Goal: Task Accomplishment & Management: Manage account settings

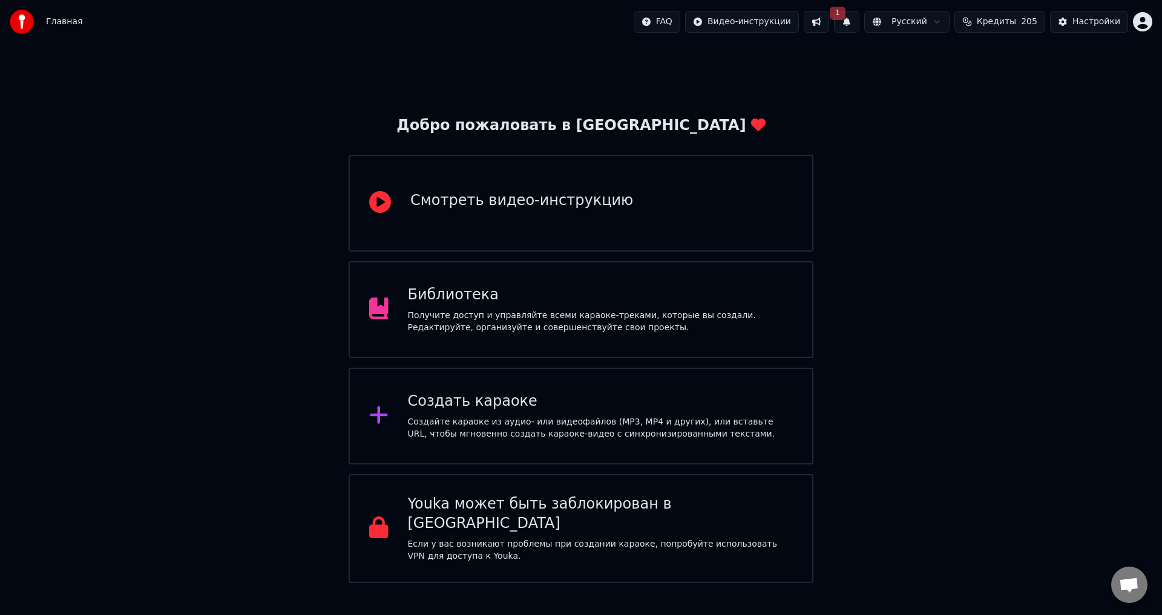
click at [560, 300] on div "Библиотека" at bounding box center [600, 295] width 385 height 19
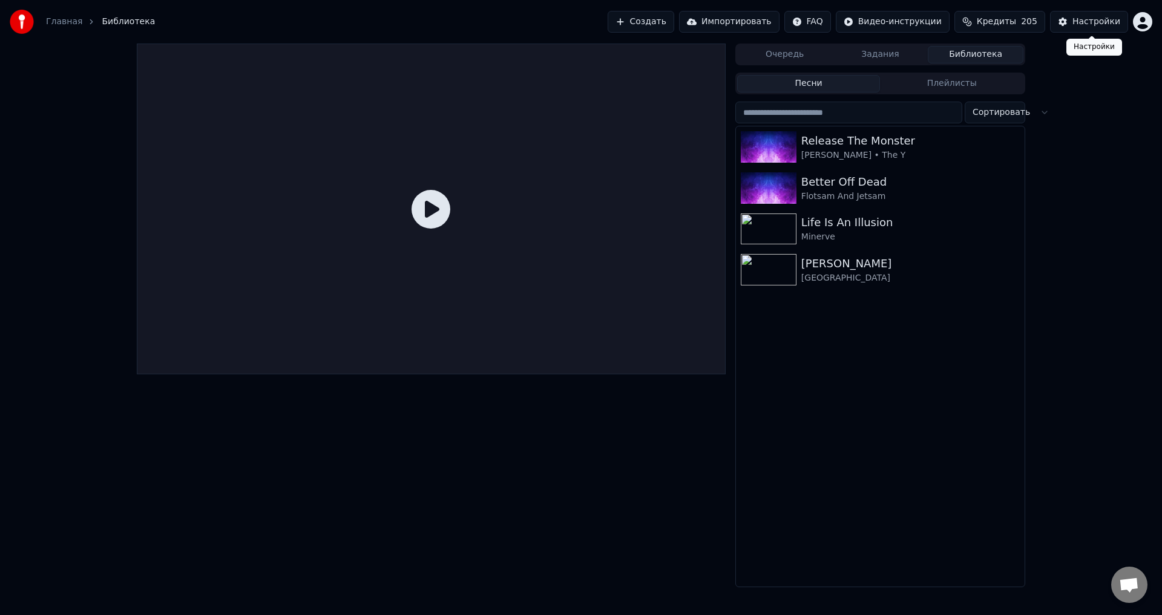
click at [1089, 18] on div "Настройки" at bounding box center [1096, 22] width 48 height 12
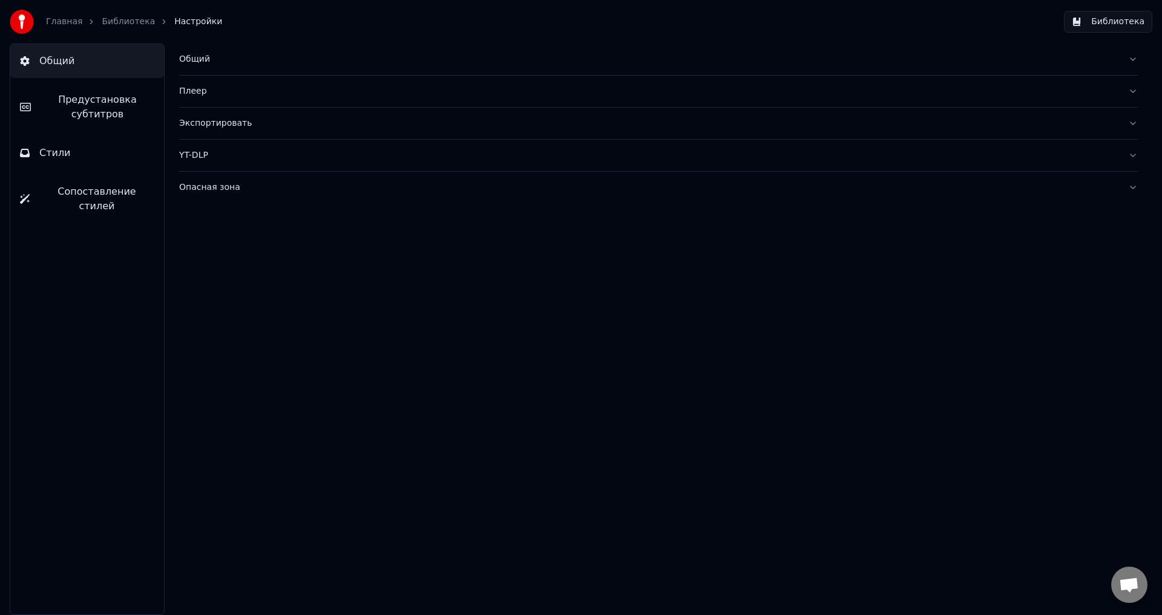
click at [197, 54] on div "Общий" at bounding box center [648, 59] width 939 height 12
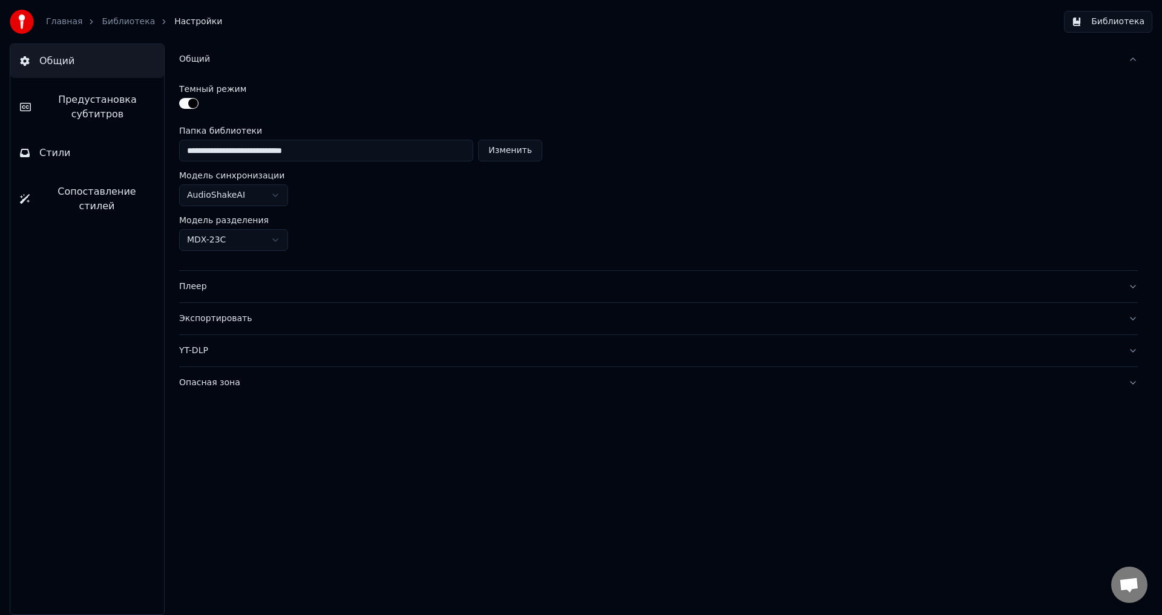
click at [994, 45] on button "Общий" at bounding box center [658, 59] width 959 height 31
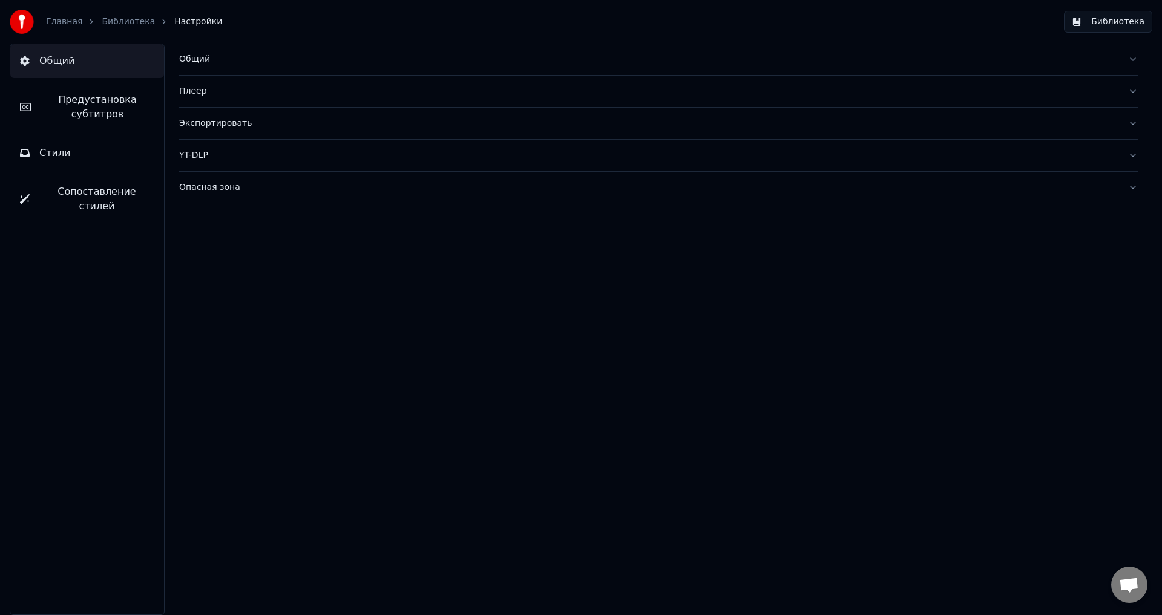
click at [1095, 19] on button "Библиотека" at bounding box center [1108, 22] width 88 height 22
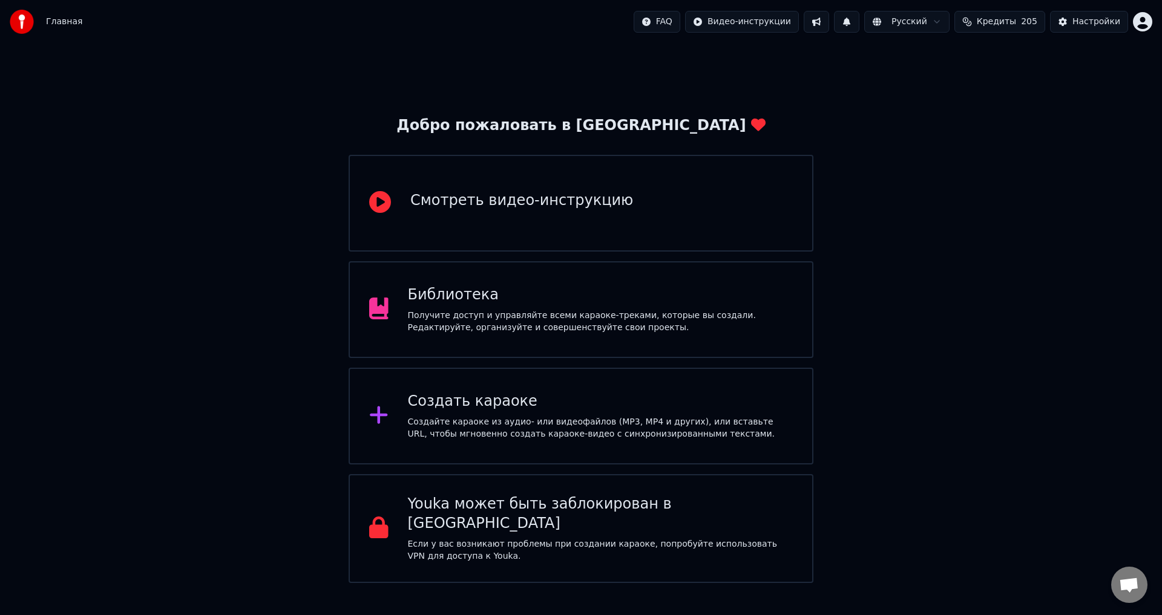
click at [531, 310] on div "Получите доступ и управляйте всеми караоке-треками, которые вы создали. Редакти…" at bounding box center [600, 322] width 385 height 24
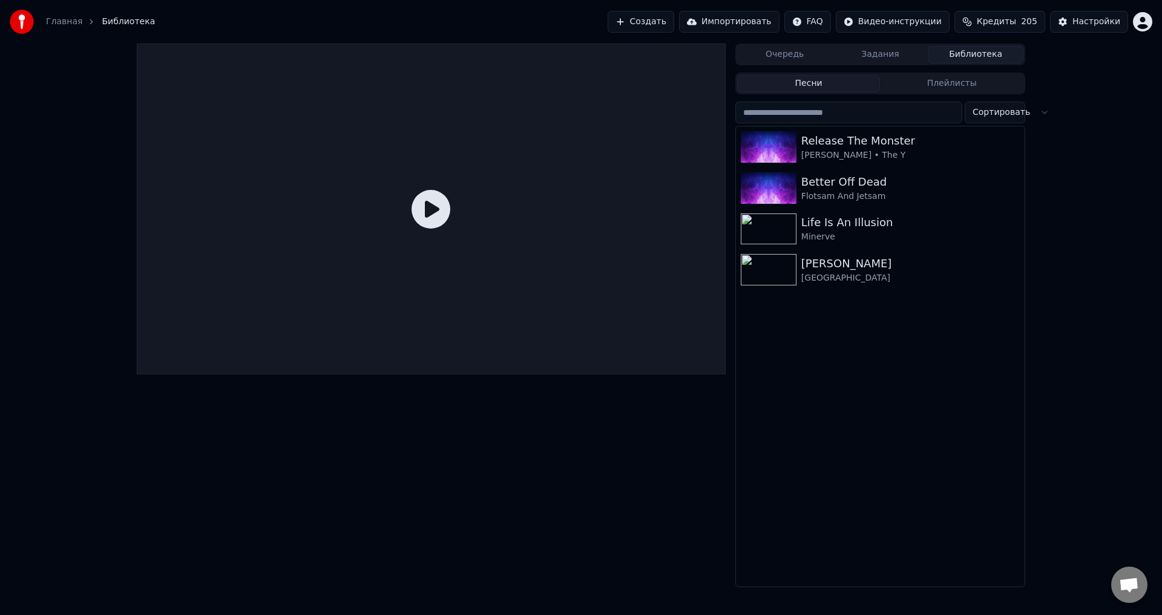
click at [1066, 259] on div "Очередь Задания Библиотека Песни Плейлисты Сортировать Release The Monster [PER…" at bounding box center [581, 316] width 1162 height 544
click at [1093, 19] on div "Настройки" at bounding box center [1096, 22] width 48 height 12
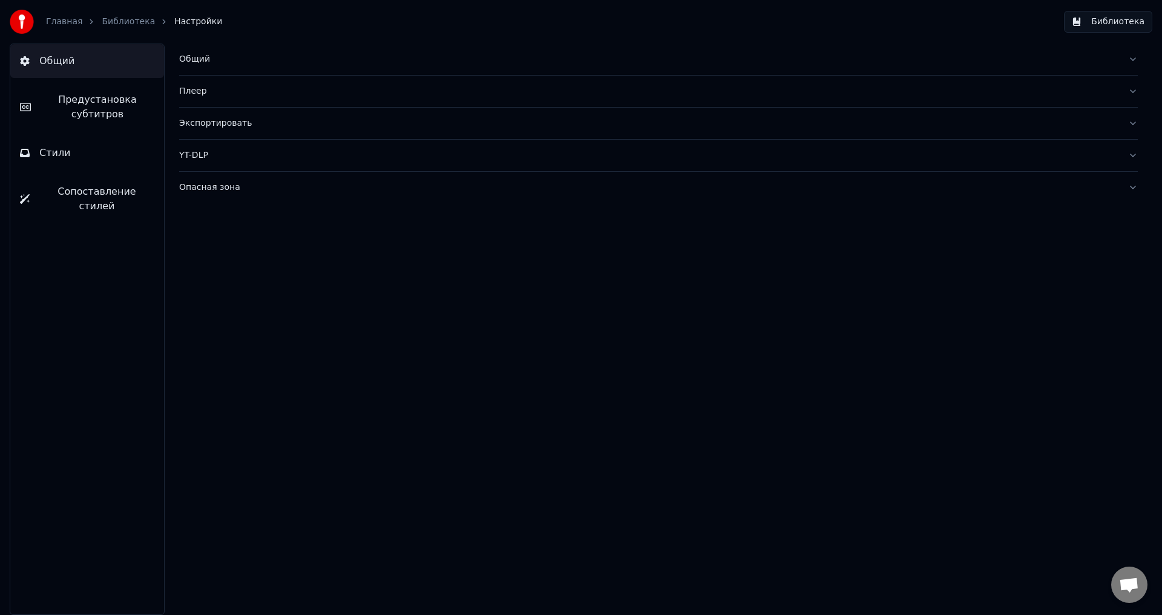
click at [216, 126] on div "Экспортировать" at bounding box center [648, 123] width 939 height 12
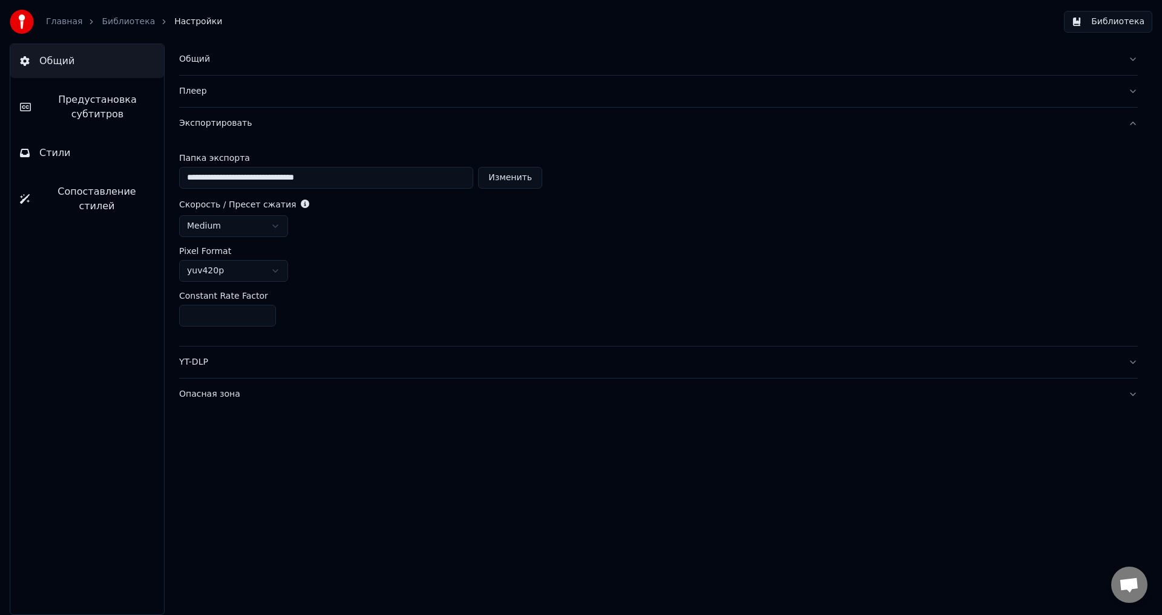
click at [192, 56] on div "Общий" at bounding box center [648, 59] width 939 height 12
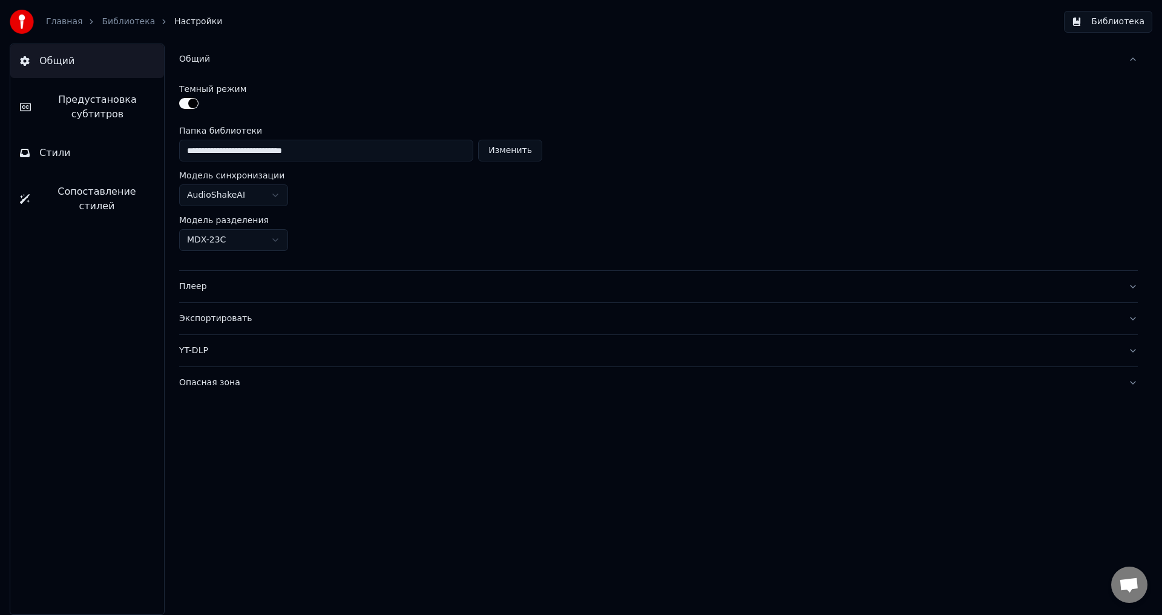
click at [195, 290] on div "Плеер" at bounding box center [648, 287] width 939 height 12
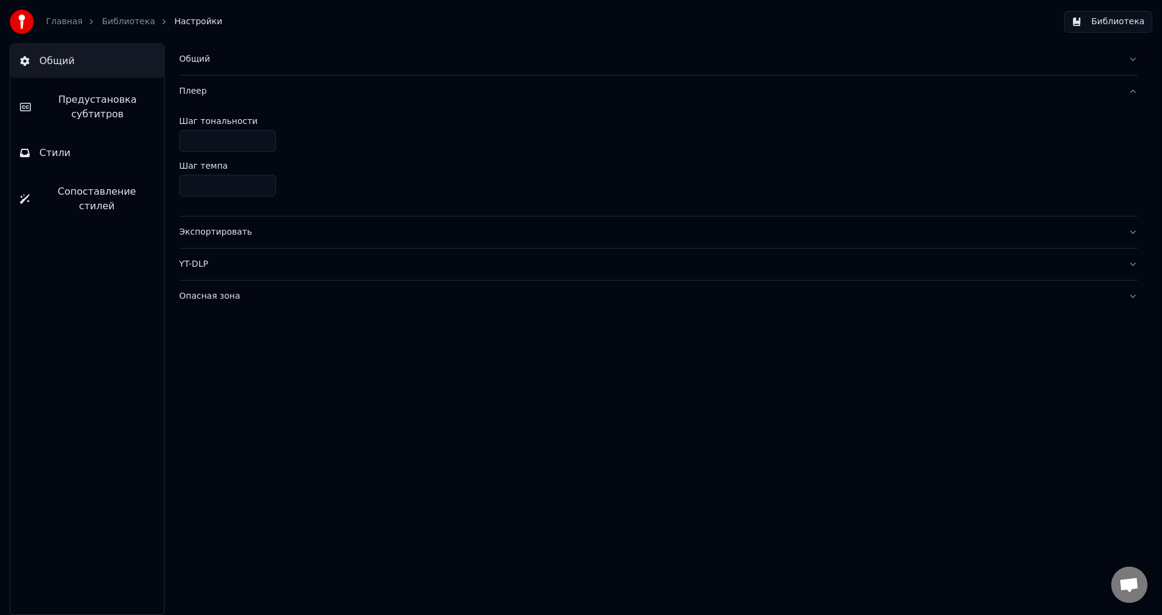
click at [194, 56] on div "Общий" at bounding box center [648, 59] width 939 height 12
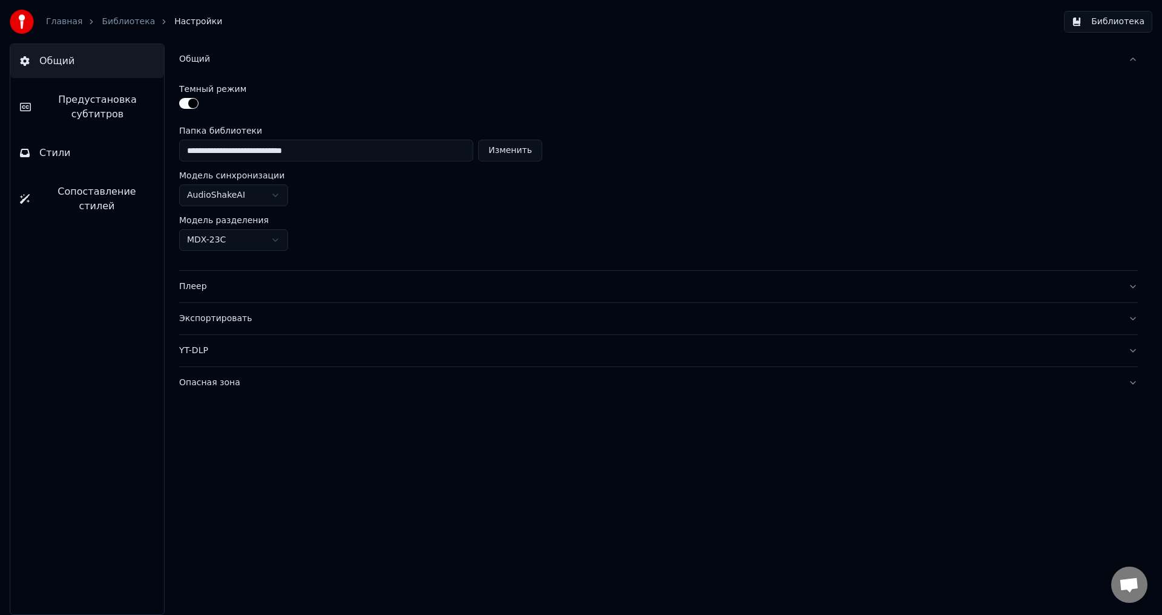
click at [785, 215] on div "**********" at bounding box center [658, 172] width 959 height 195
click at [111, 21] on link "Библиотека" at bounding box center [128, 22] width 53 height 12
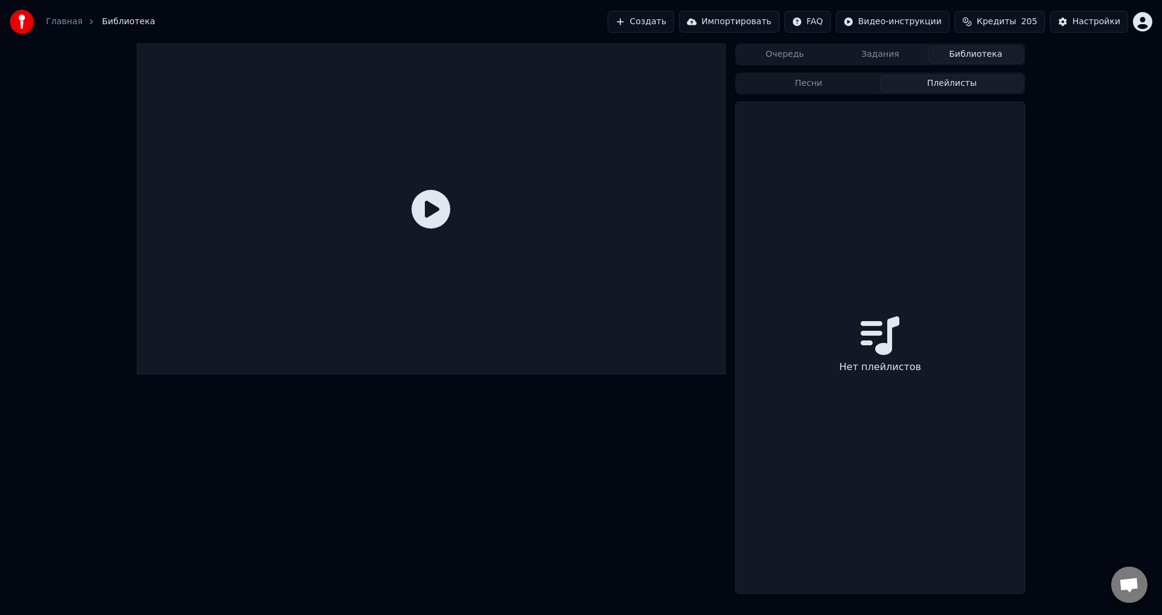
click at [940, 83] on button "Плейлисты" at bounding box center [951, 84] width 143 height 18
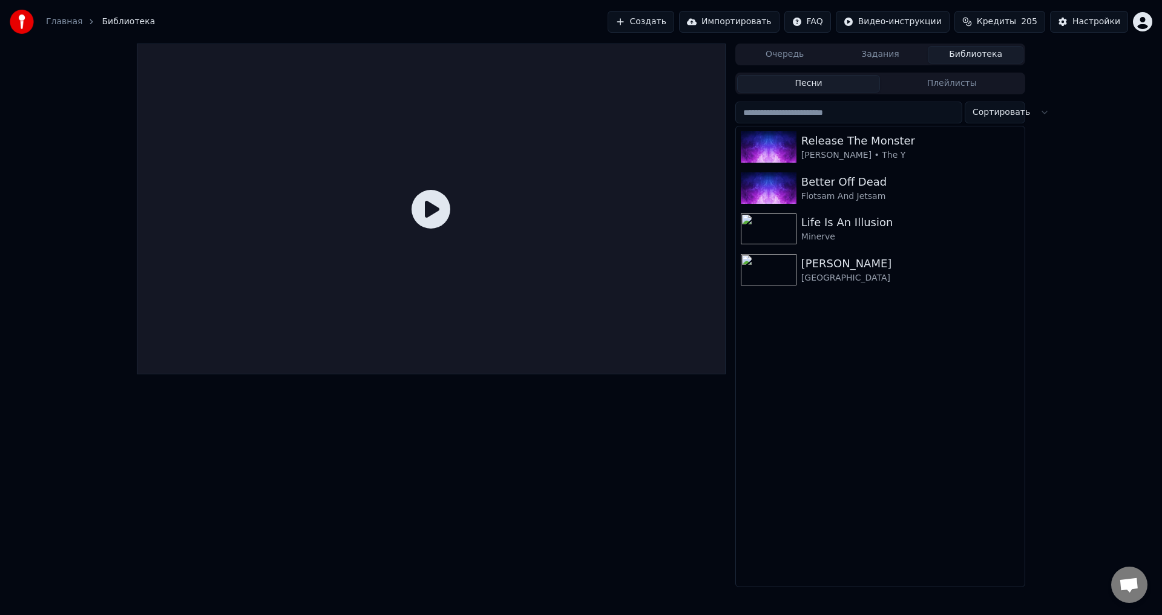
click at [821, 82] on button "Песни" at bounding box center [808, 84] width 143 height 18
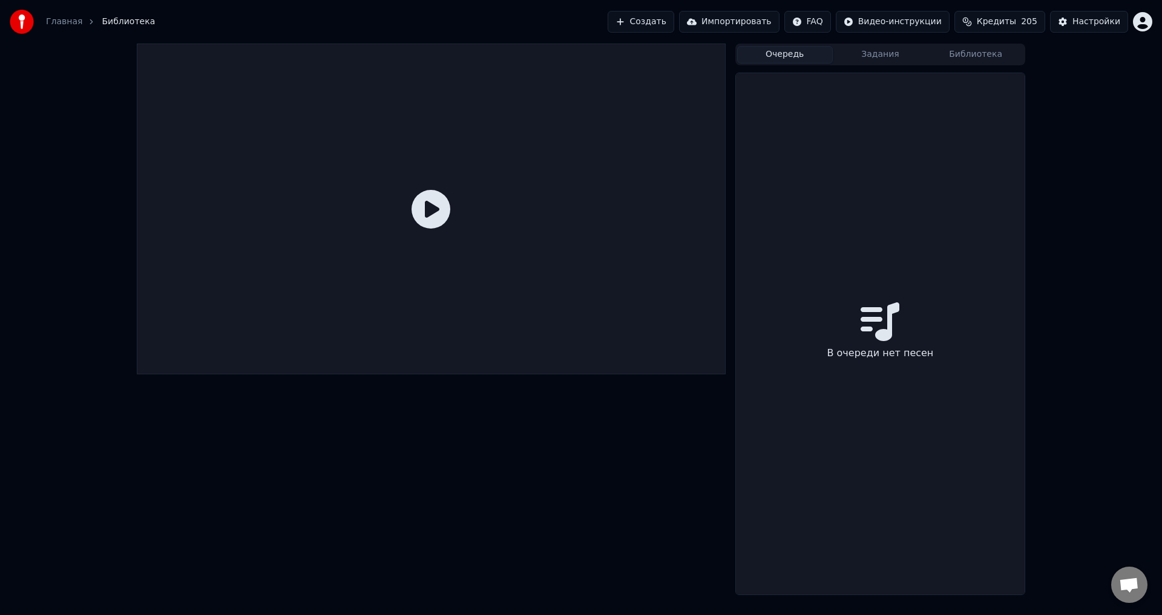
click at [775, 54] on button "Очередь" at bounding box center [785, 55] width 96 height 18
click at [891, 54] on button "Задания" at bounding box center [881, 55] width 96 height 18
click at [988, 58] on button "Библиотека" at bounding box center [976, 55] width 96 height 18
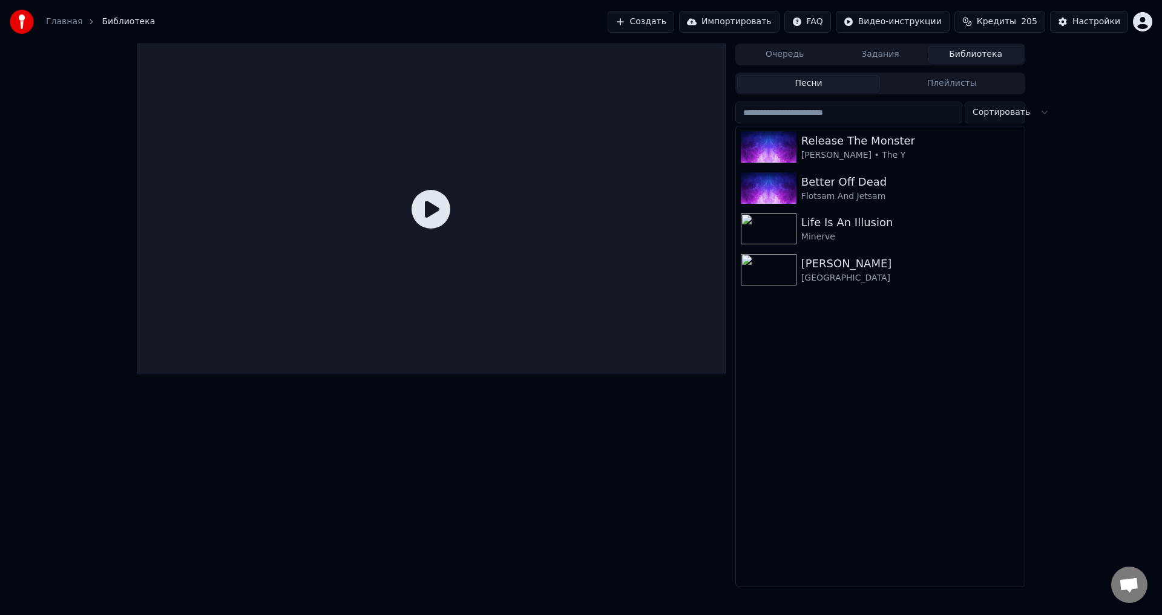
click at [25, 131] on div "Очередь Задания Библиотека Песни Плейлисты Сортировать Release The Monster [PER…" at bounding box center [581, 316] width 1162 height 544
click at [894, 57] on button "Задания" at bounding box center [881, 55] width 96 height 18
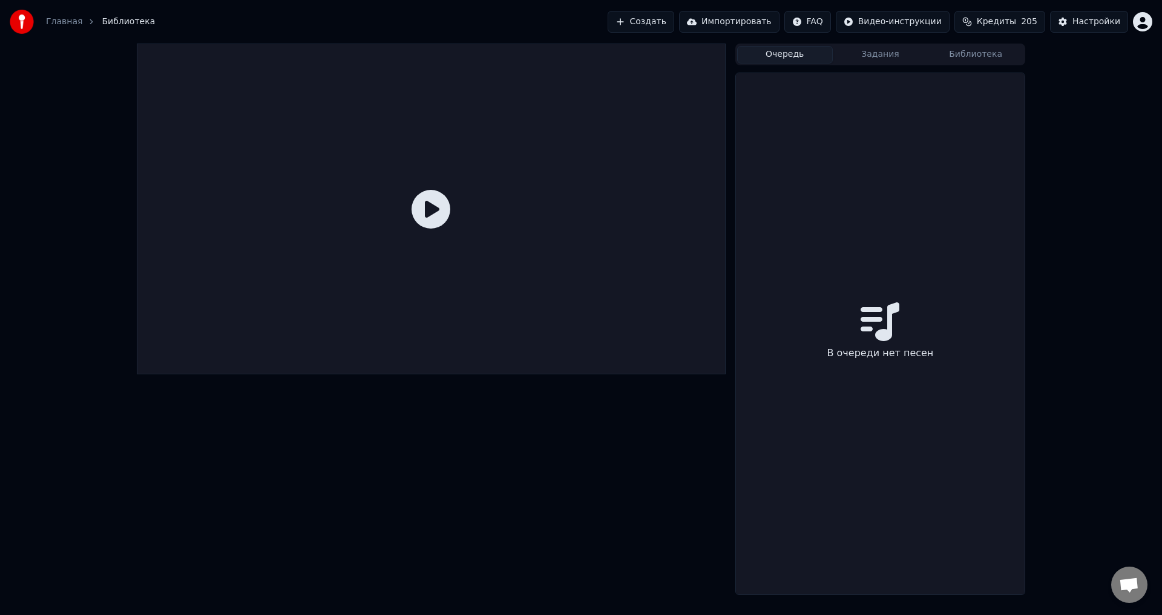
click at [784, 55] on button "Очередь" at bounding box center [785, 55] width 96 height 18
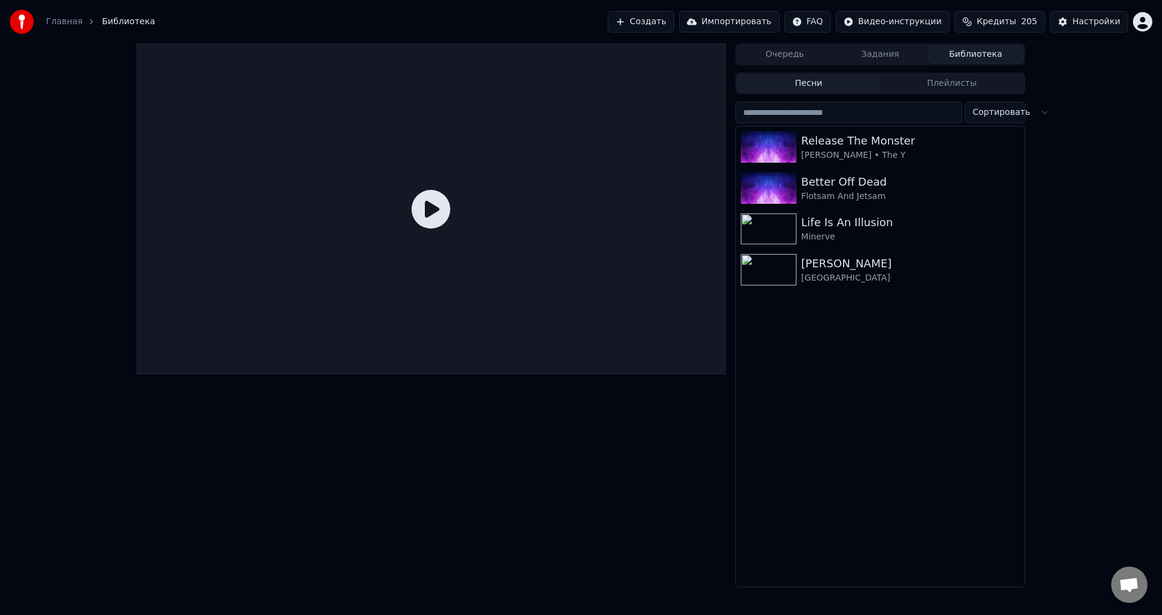
click at [985, 53] on button "Библиотека" at bounding box center [976, 55] width 96 height 18
click at [1083, 20] on div "Настройки" at bounding box center [1096, 22] width 48 height 12
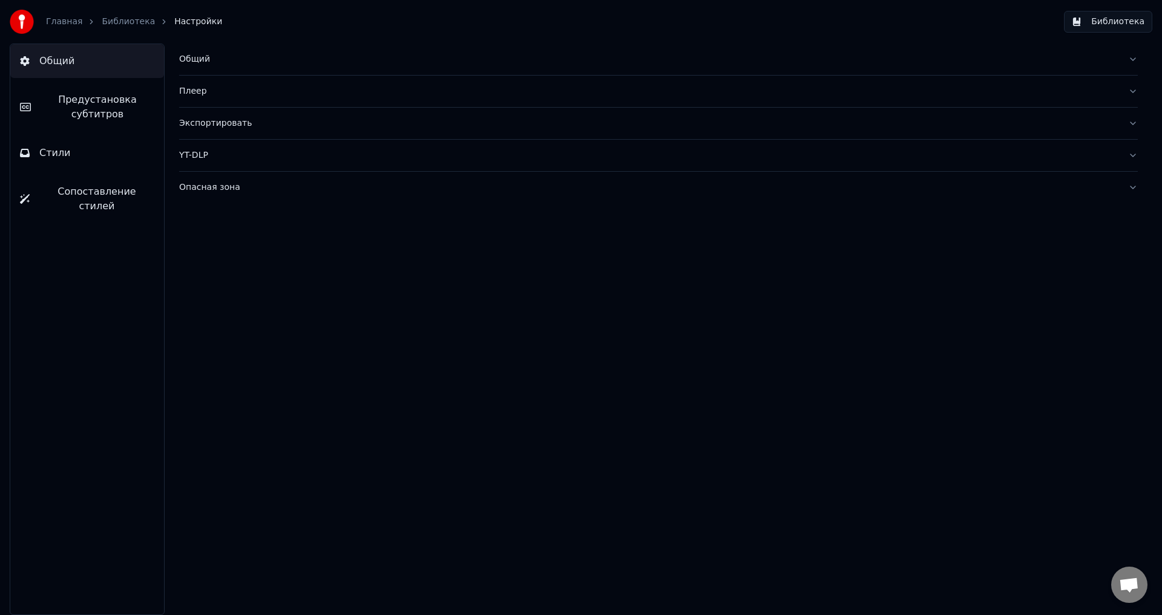
click at [213, 125] on div "Экспортировать" at bounding box center [648, 123] width 939 height 12
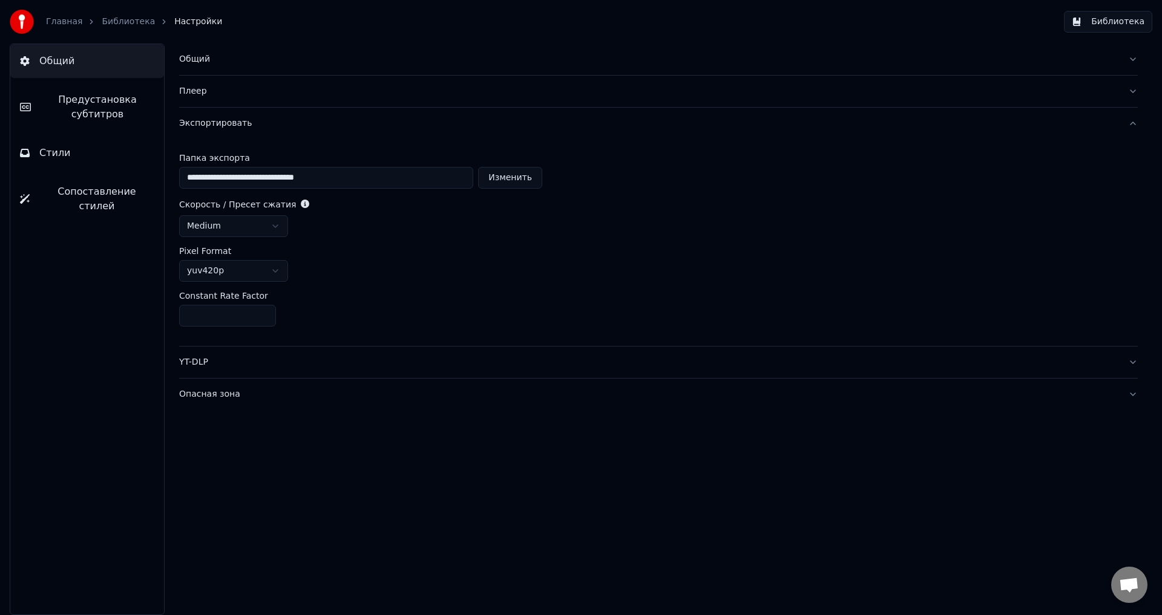
click at [198, 59] on div "Общий" at bounding box center [648, 59] width 939 height 12
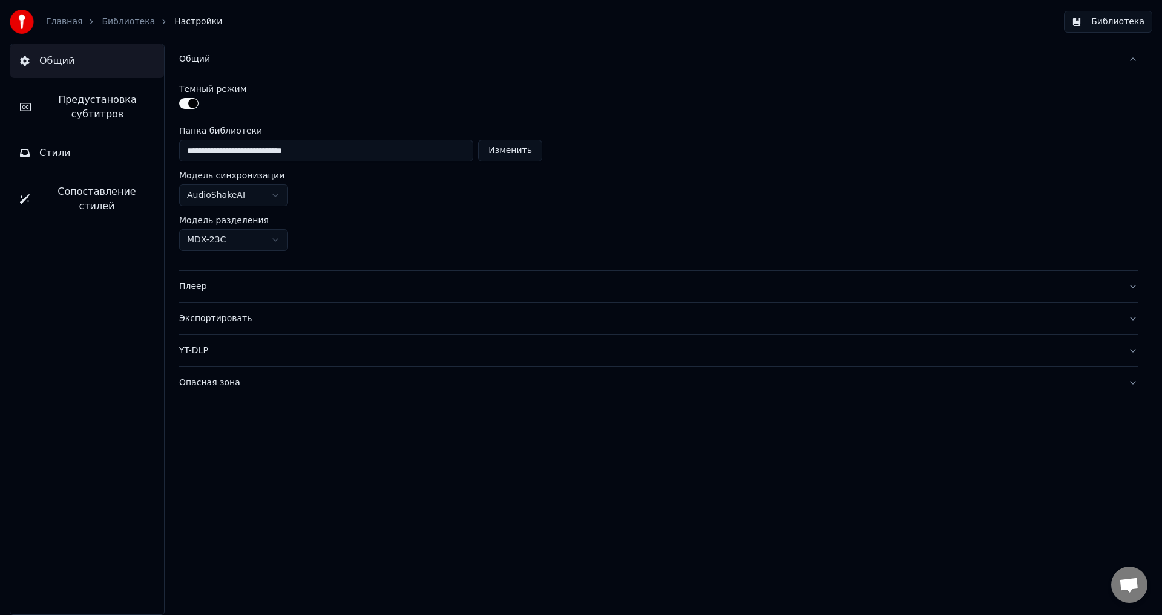
click at [22, 327] on div "Общий Предустановка субтитров Стили Сопоставление стилей" at bounding box center [87, 330] width 155 height 572
click at [502, 146] on button "Изменить" at bounding box center [510, 151] width 64 height 22
type input "********"
click at [1110, 22] on button "Библиотека" at bounding box center [1108, 22] width 88 height 22
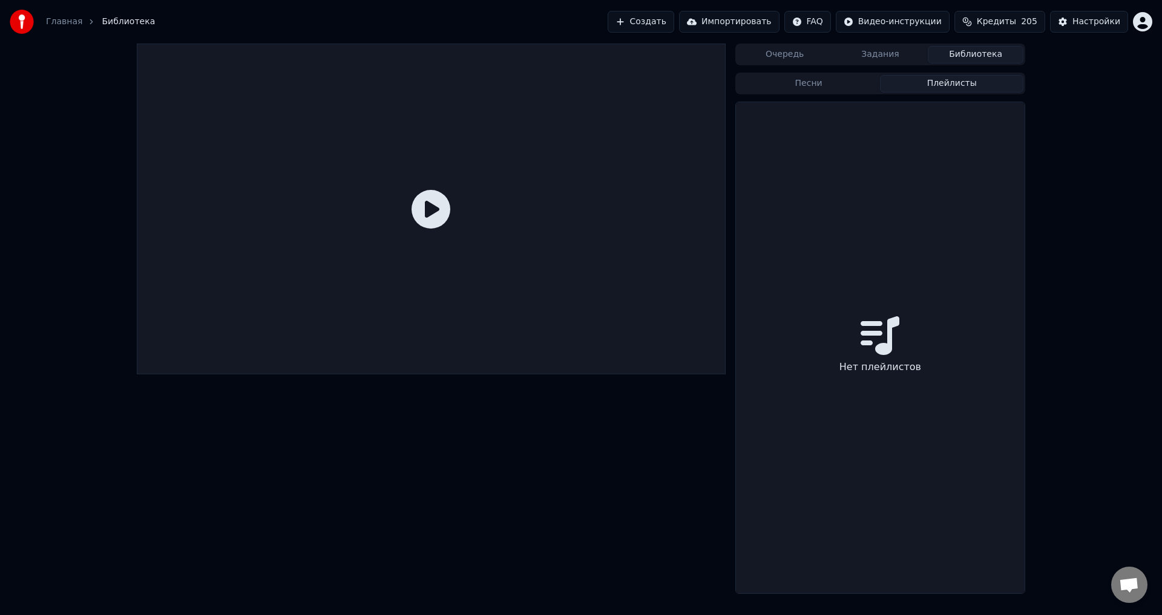
click at [949, 84] on button "Плейлисты" at bounding box center [951, 84] width 143 height 18
click at [818, 87] on button "Песни" at bounding box center [808, 84] width 143 height 18
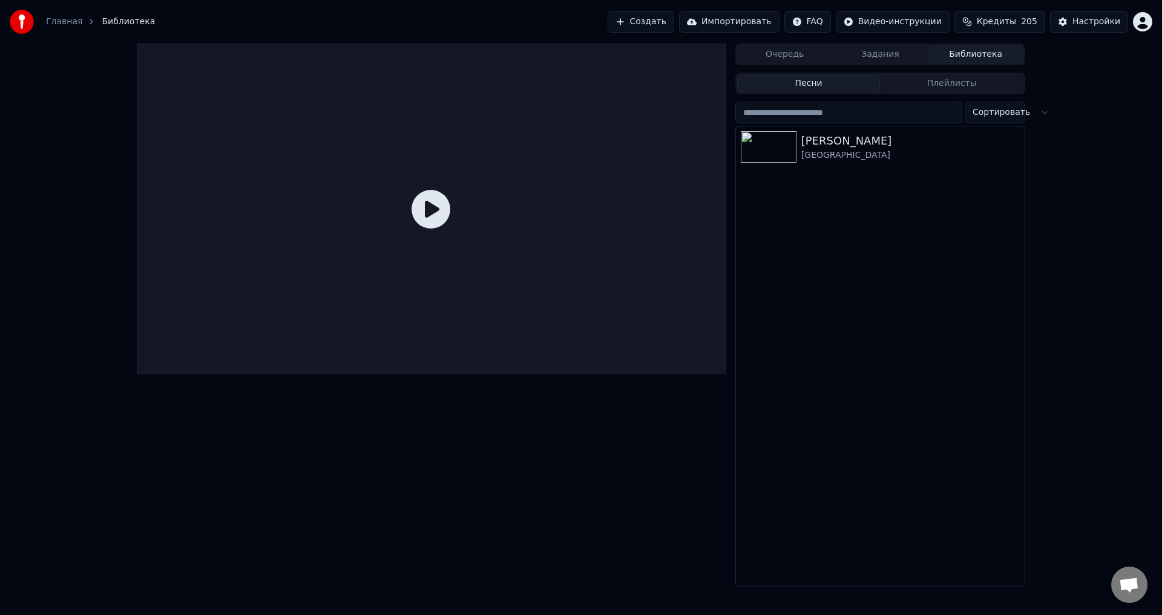
click at [973, 62] on button "Библиотека" at bounding box center [976, 55] width 96 height 18
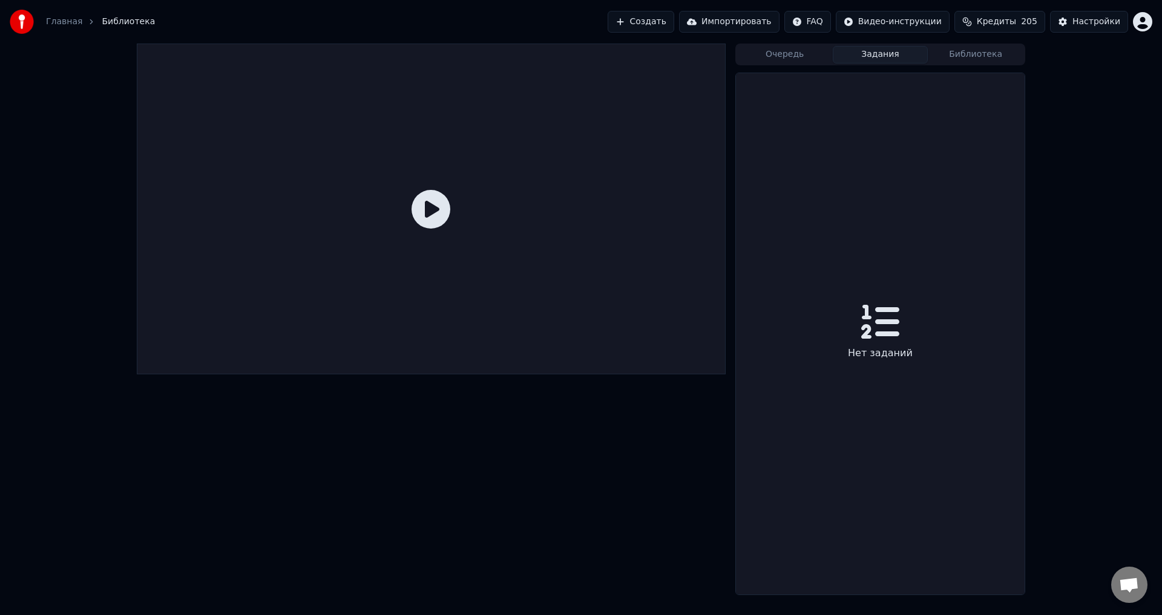
click at [893, 54] on button "Задания" at bounding box center [881, 55] width 96 height 18
click at [785, 64] on div "Очередь Задания Библиотека" at bounding box center [880, 55] width 290 height 22
click at [792, 53] on button "Очередь" at bounding box center [785, 55] width 96 height 18
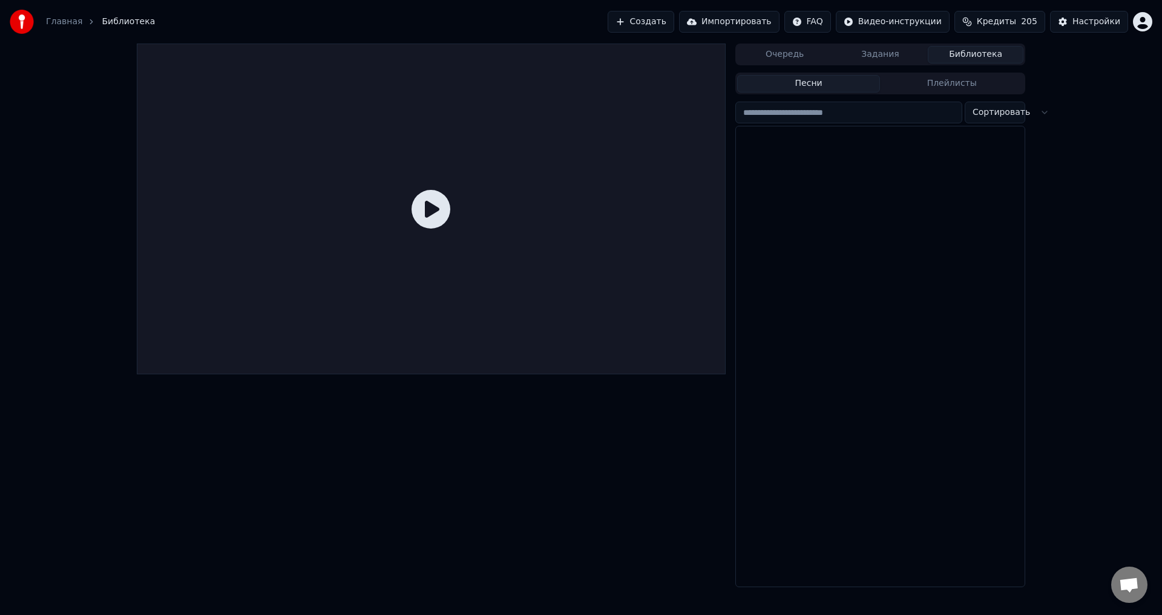
click at [972, 49] on button "Библиотека" at bounding box center [976, 55] width 96 height 18
click at [1095, 20] on div "Настройки" at bounding box center [1096, 22] width 48 height 12
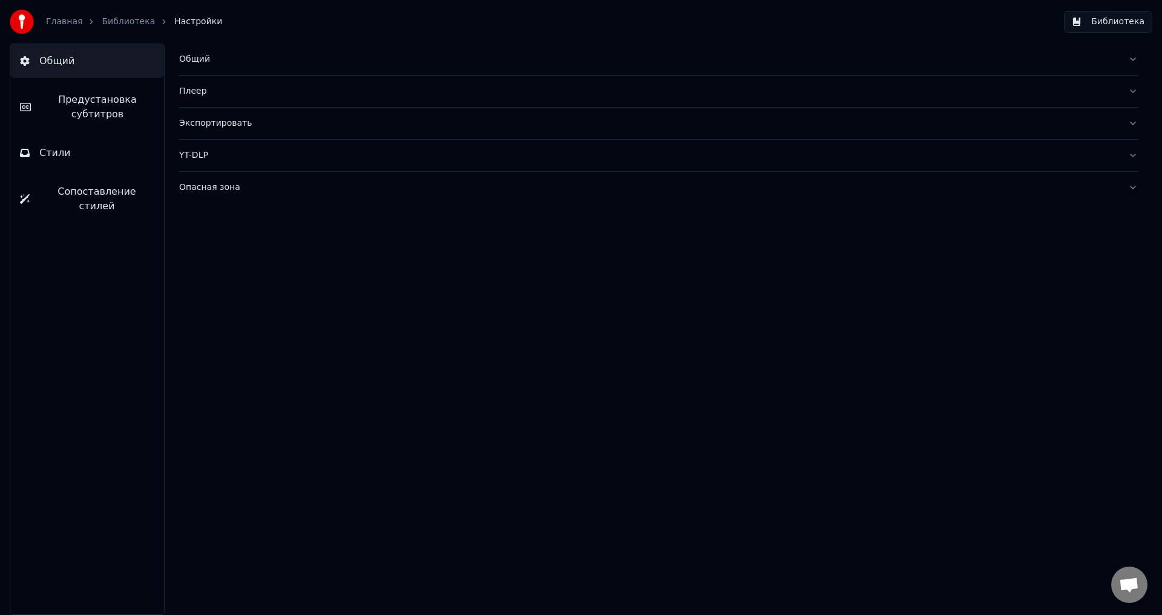
click at [190, 56] on div "Общий" at bounding box center [648, 59] width 939 height 12
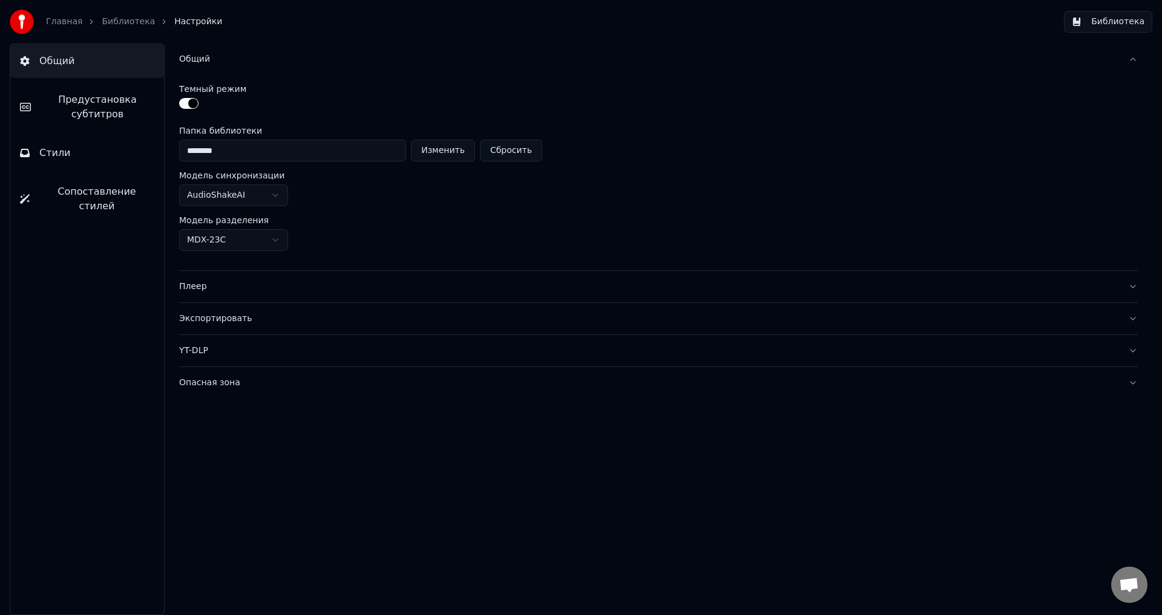
click at [448, 151] on button "Изменить" at bounding box center [443, 151] width 64 height 22
type input "**********"
click at [1121, 19] on button "Библиотека" at bounding box center [1108, 22] width 88 height 22
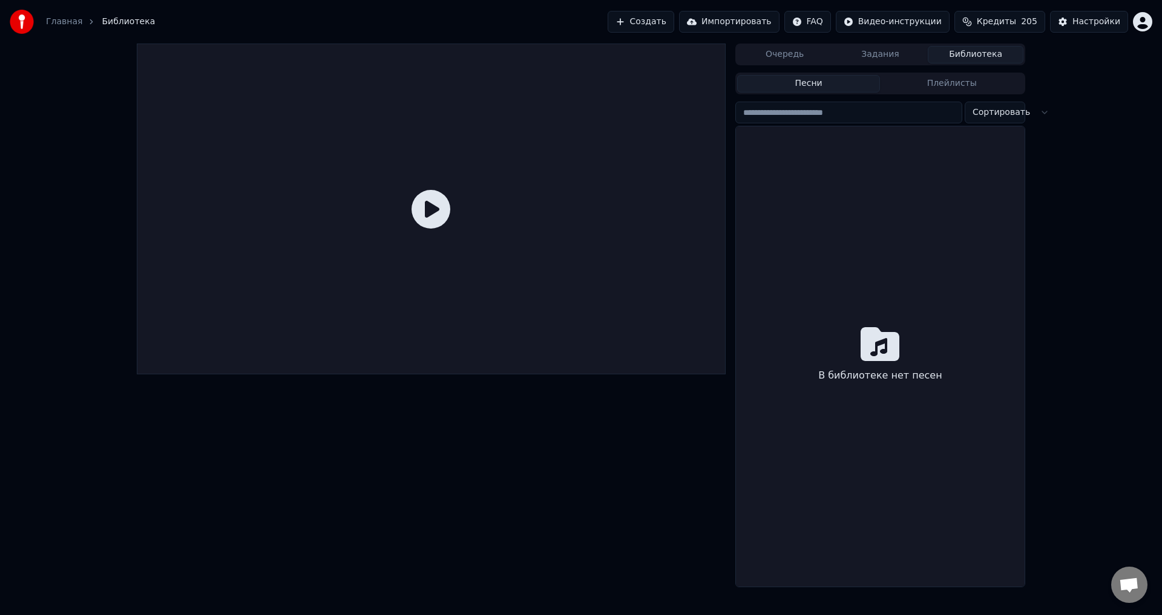
click at [1108, 22] on div "Настройки" at bounding box center [1096, 22] width 48 height 12
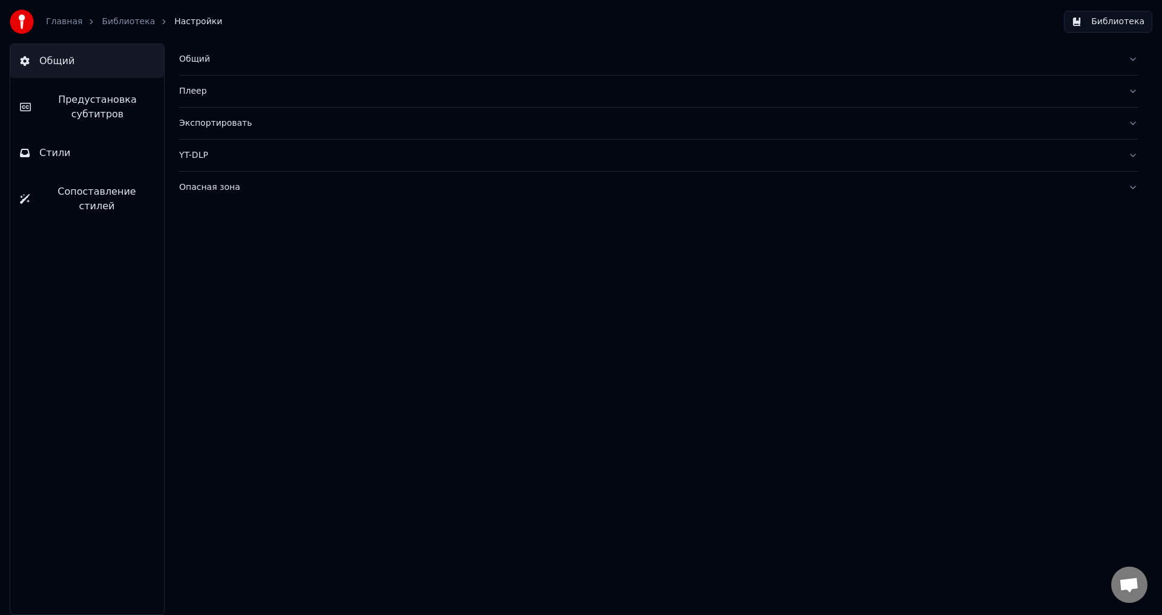
click at [199, 54] on div "Общий" at bounding box center [648, 59] width 939 height 12
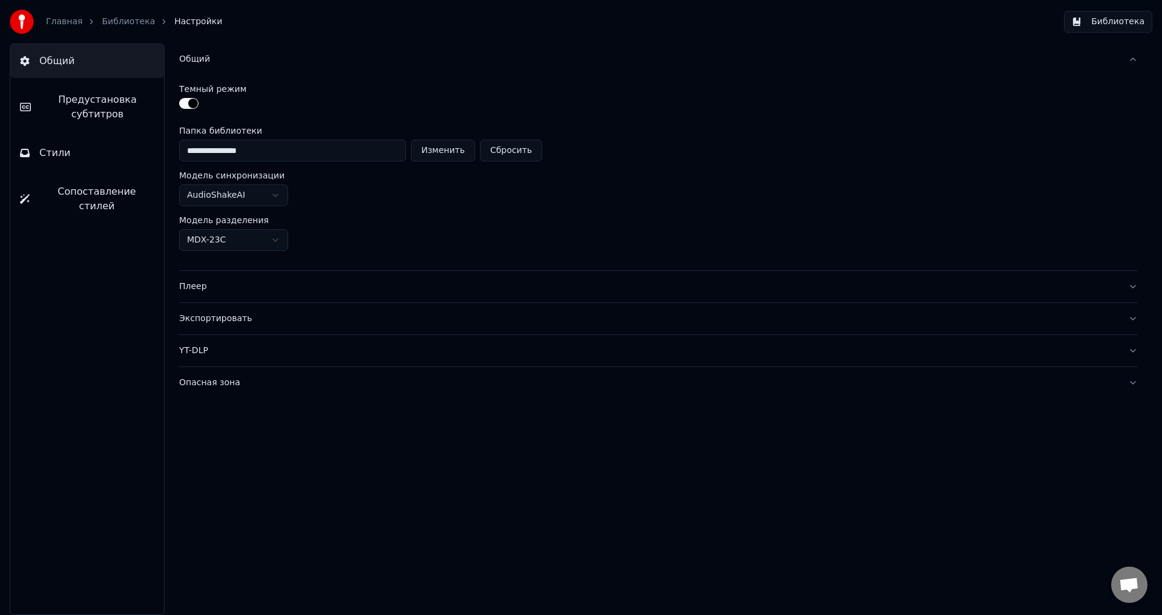
click at [444, 151] on button "Изменить" at bounding box center [443, 151] width 64 height 22
type input "**********"
click at [1121, 21] on button "Библиотека" at bounding box center [1108, 22] width 88 height 22
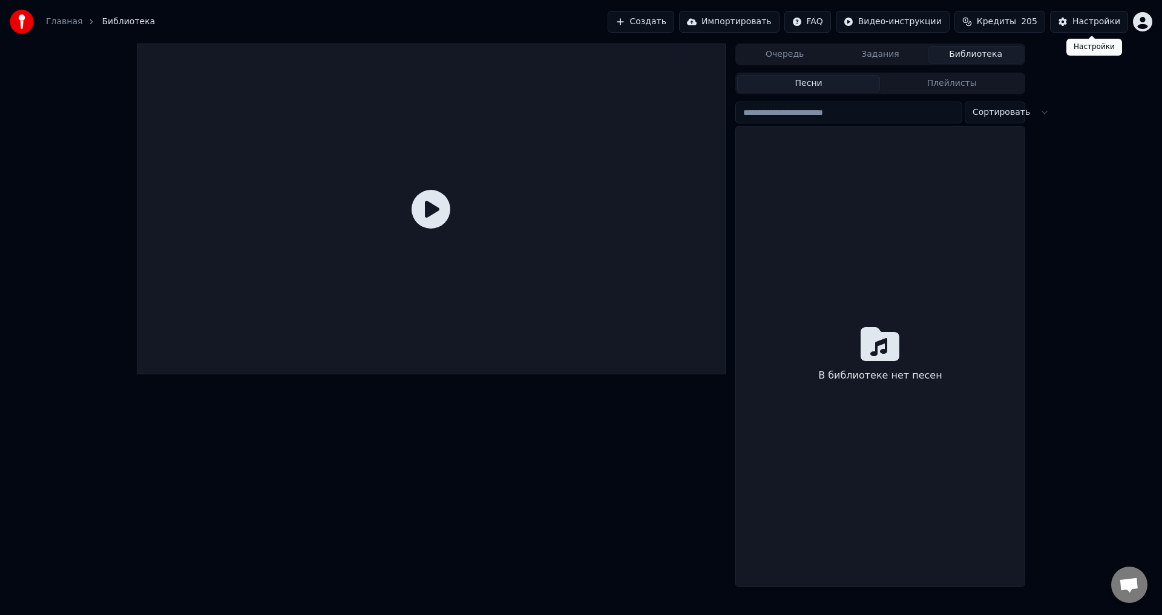
click at [1090, 24] on div "Настройки" at bounding box center [1096, 22] width 48 height 12
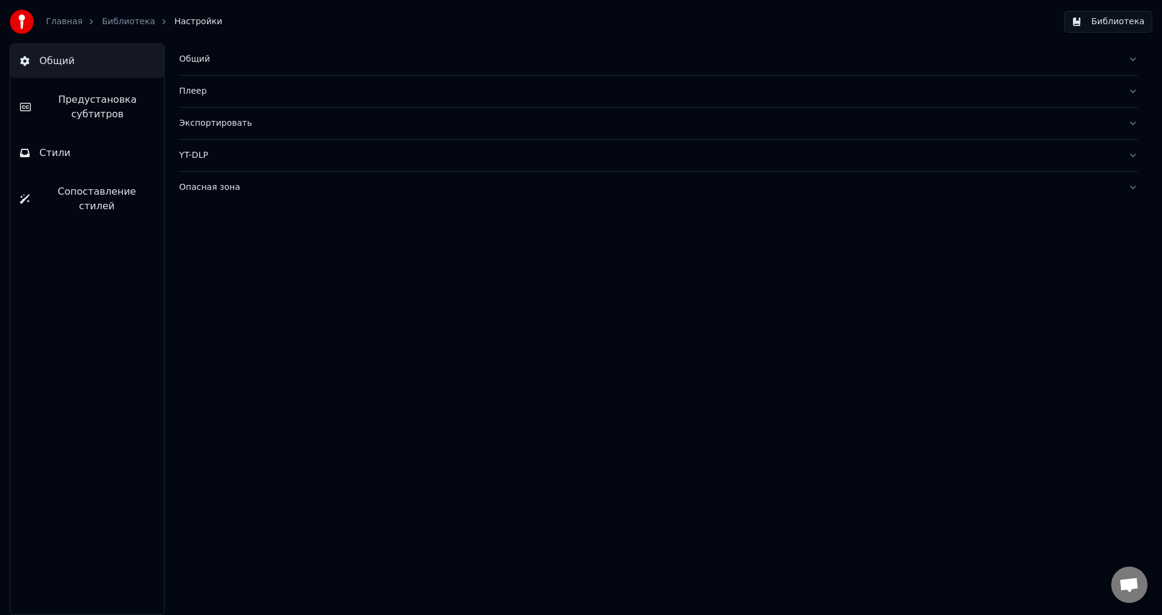
click at [194, 58] on div "Общий" at bounding box center [648, 59] width 939 height 12
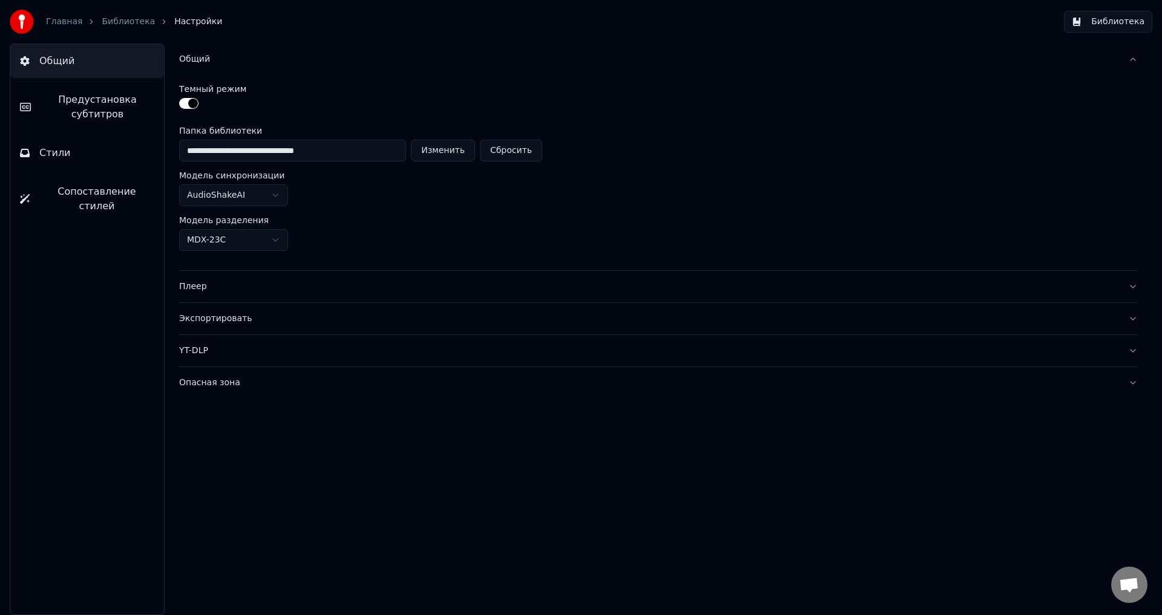
click at [453, 152] on button "Изменить" at bounding box center [443, 151] width 64 height 22
type input "**********"
click at [1106, 20] on button "Библиотека" at bounding box center [1108, 22] width 88 height 22
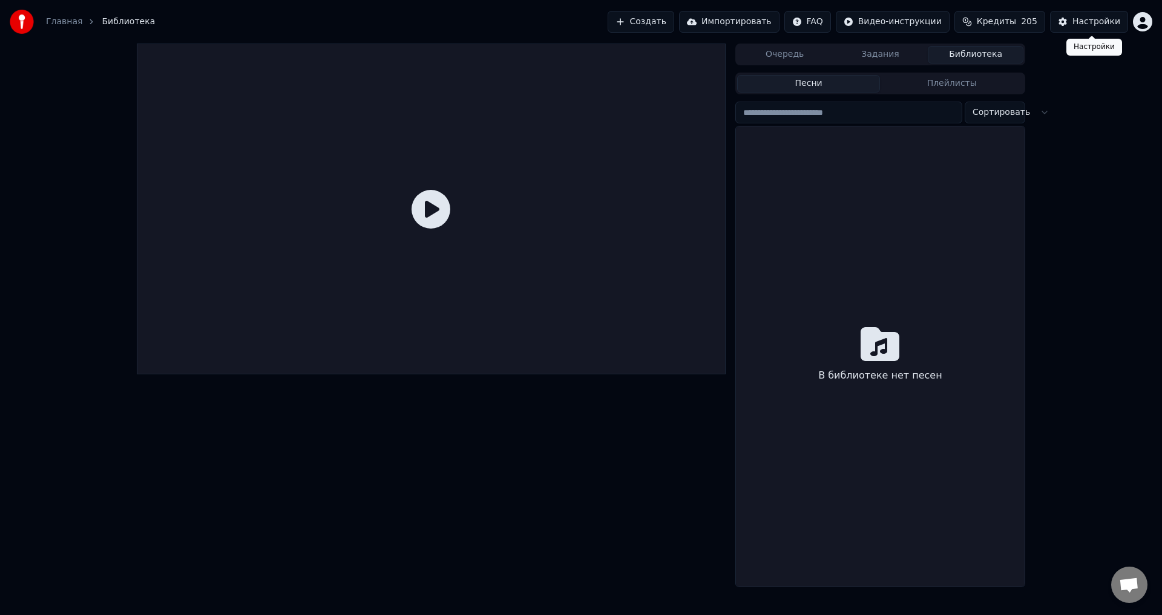
click at [1100, 21] on div "Настройки" at bounding box center [1096, 22] width 48 height 12
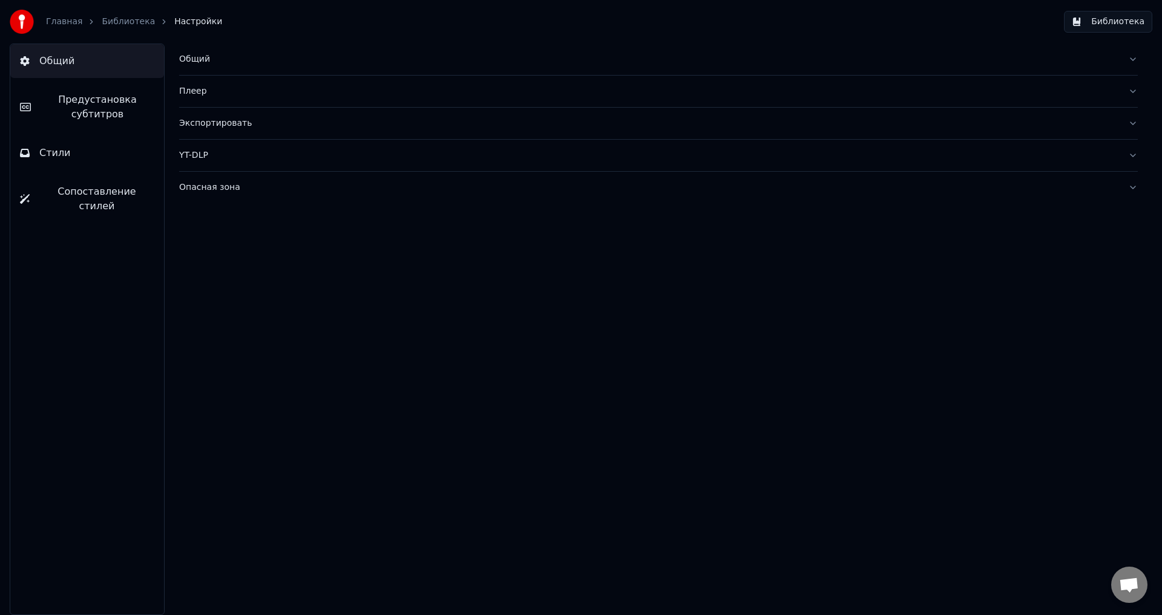
click at [188, 56] on div "Общий" at bounding box center [648, 59] width 939 height 12
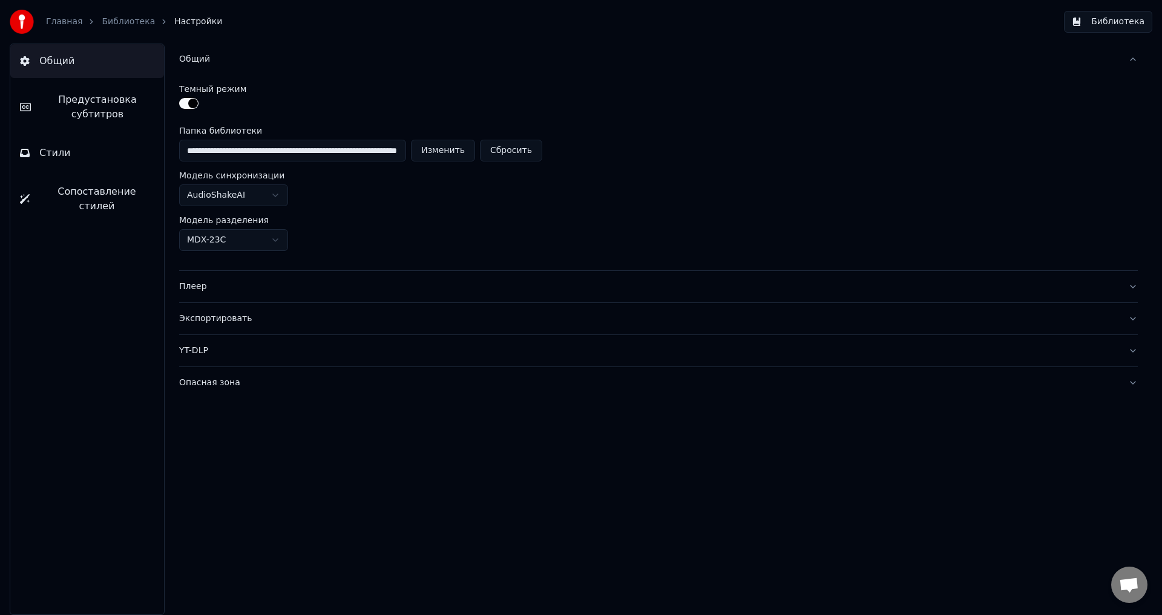
click at [452, 149] on button "Изменить" at bounding box center [443, 151] width 64 height 22
type input "**********"
click at [1098, 22] on button "Библиотека" at bounding box center [1108, 22] width 88 height 22
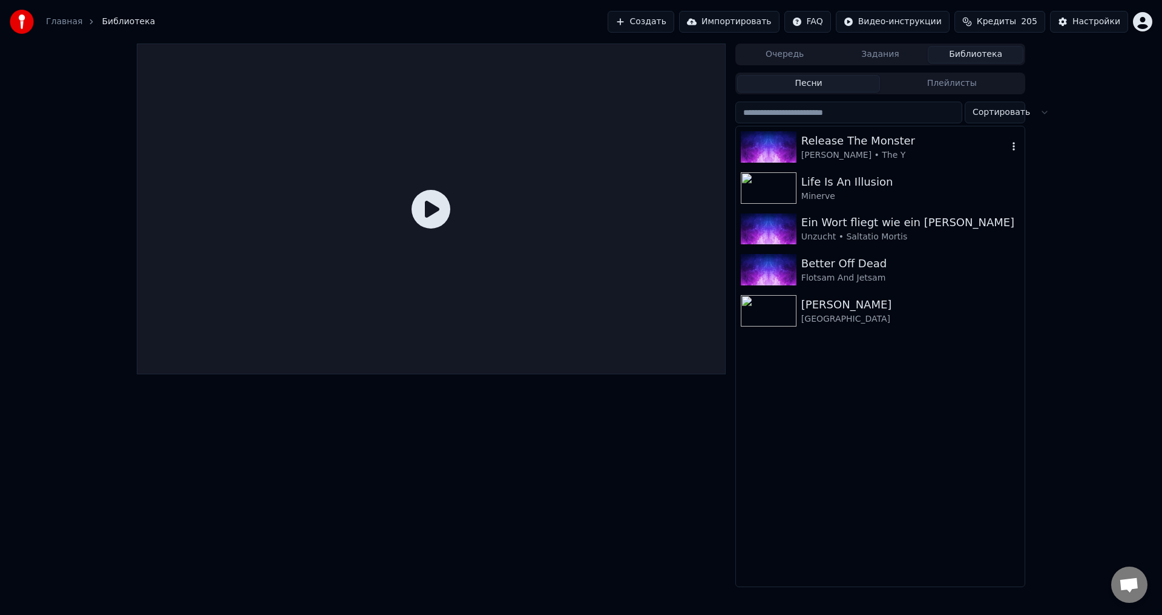
click at [758, 147] on img at bounding box center [769, 146] width 56 height 31
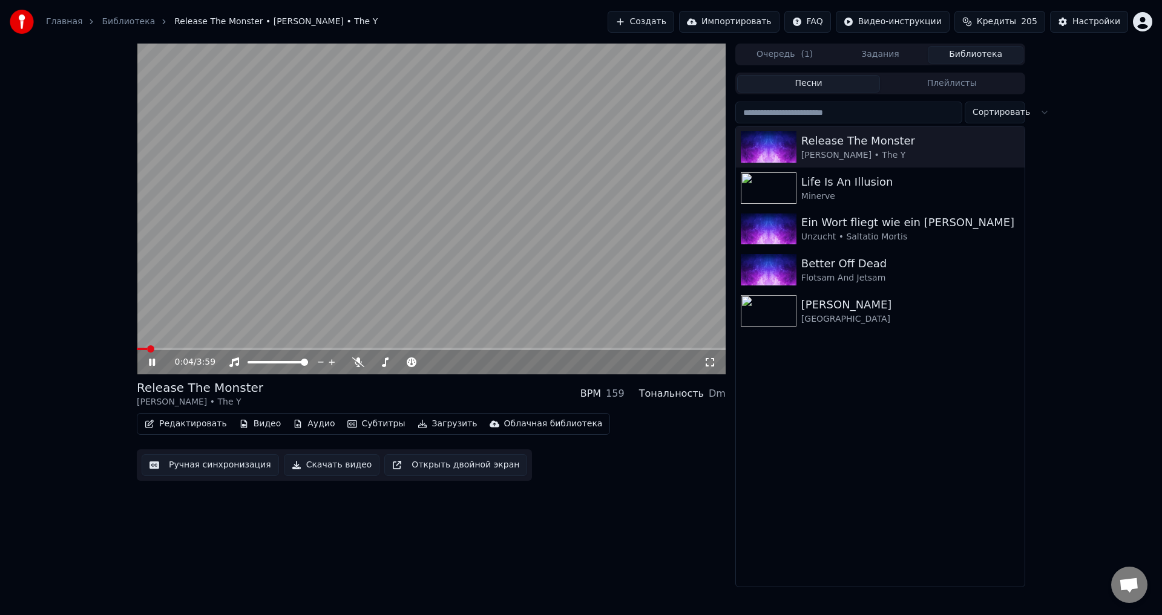
click at [157, 363] on icon at bounding box center [160, 363] width 28 height 10
click at [148, 363] on icon at bounding box center [160, 363] width 28 height 10
click at [710, 365] on icon at bounding box center [710, 363] width 12 height 10
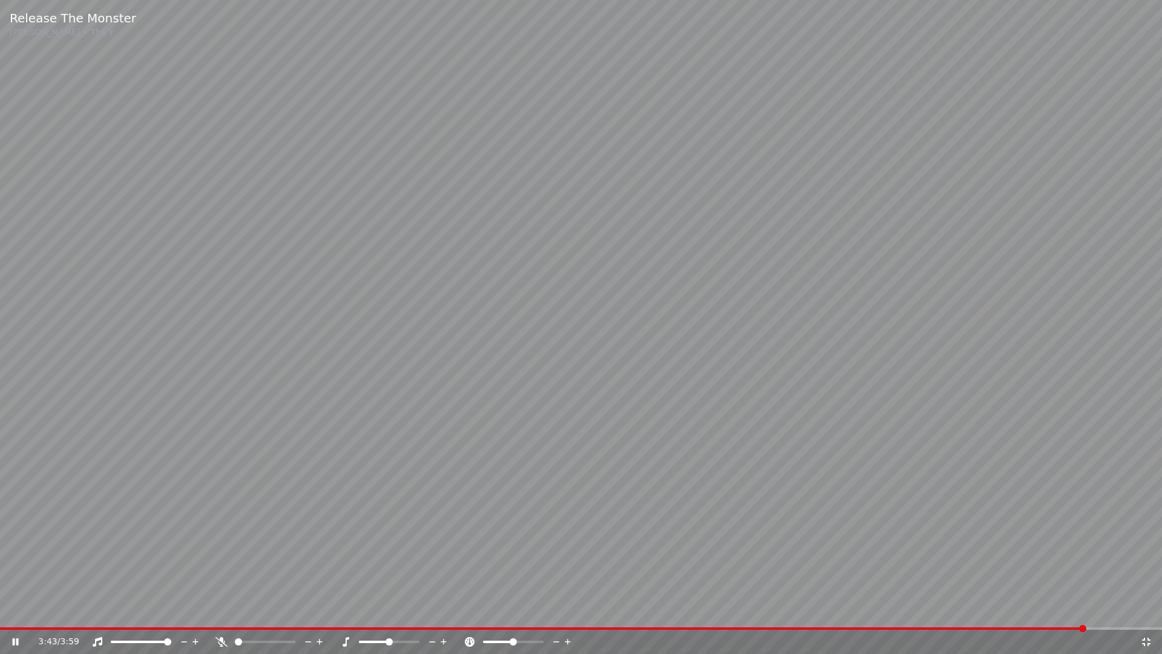
click at [1150, 615] on icon at bounding box center [1146, 642] width 12 height 10
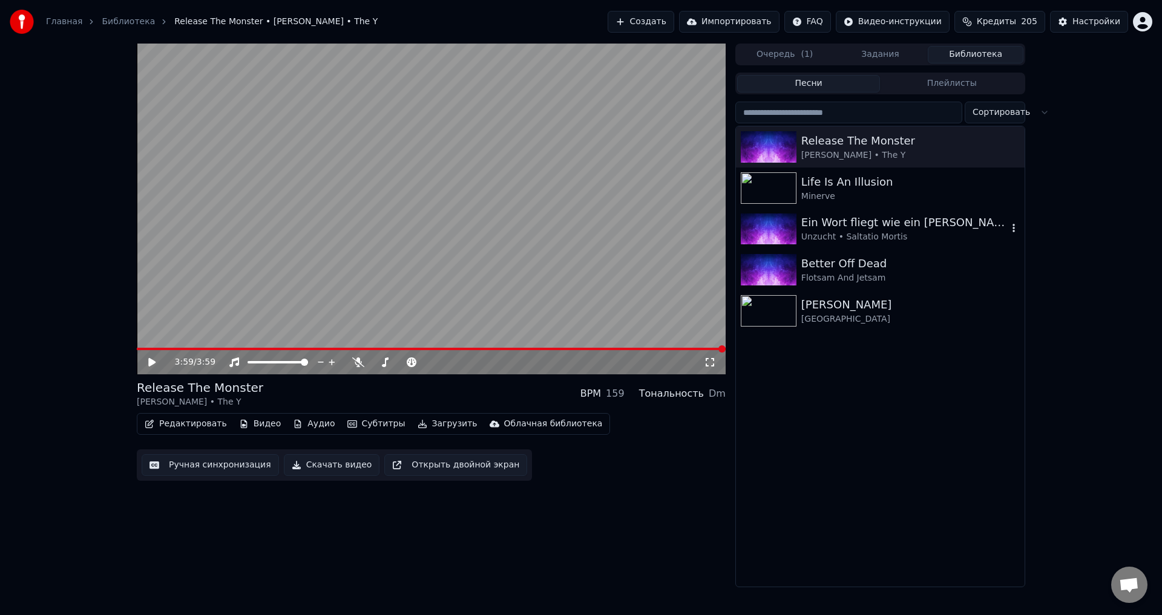
click at [963, 227] on div "Ein Wort fliegt wie ein [PERSON_NAME]" at bounding box center [904, 222] width 206 height 17
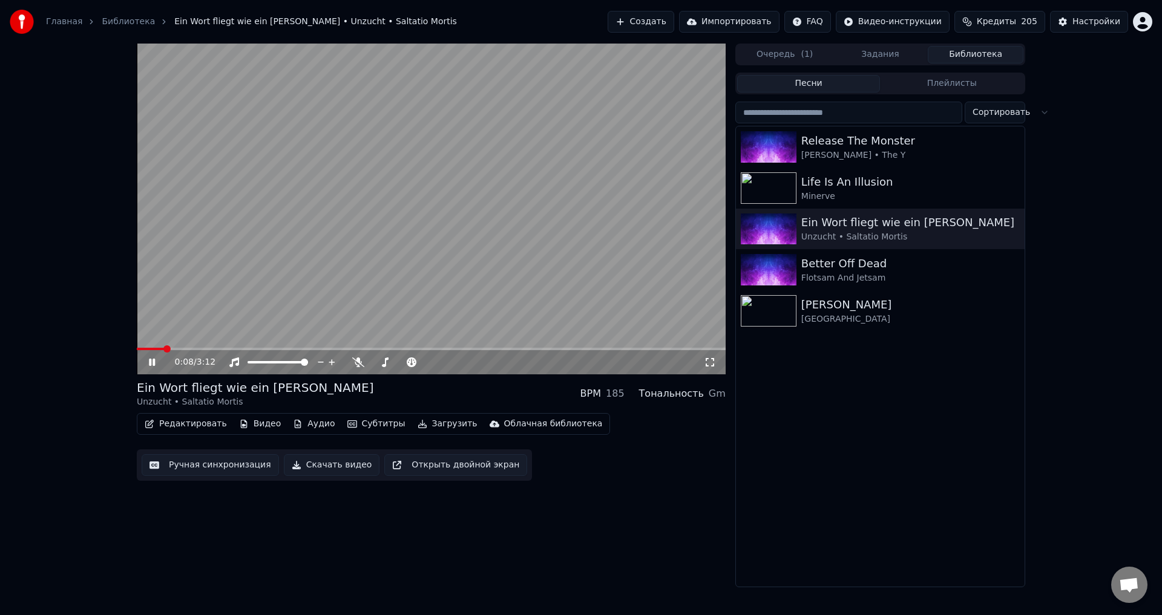
click at [713, 362] on icon at bounding box center [710, 363] width 12 height 10
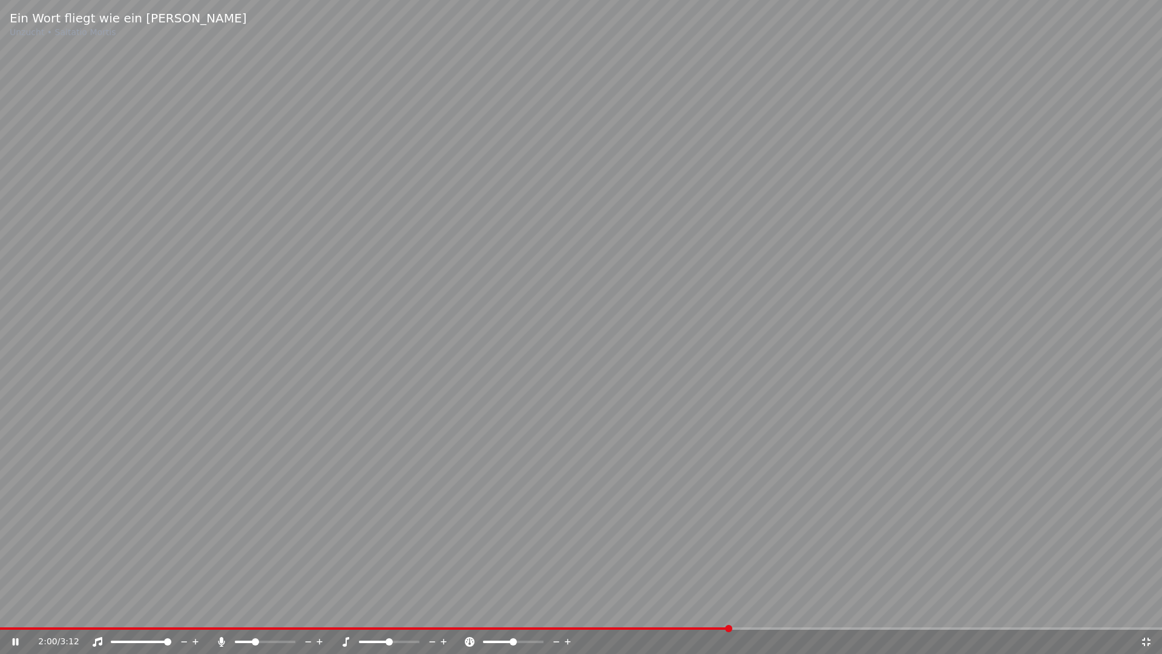
click at [254, 615] on span at bounding box center [255, 641] width 7 height 7
click at [255, 615] on span at bounding box center [255, 641] width 7 height 7
click at [17, 615] on icon at bounding box center [16, 641] width 6 height 7
click at [15, 615] on icon at bounding box center [15, 641] width 7 height 8
click at [1147, 615] on icon at bounding box center [1146, 642] width 12 height 10
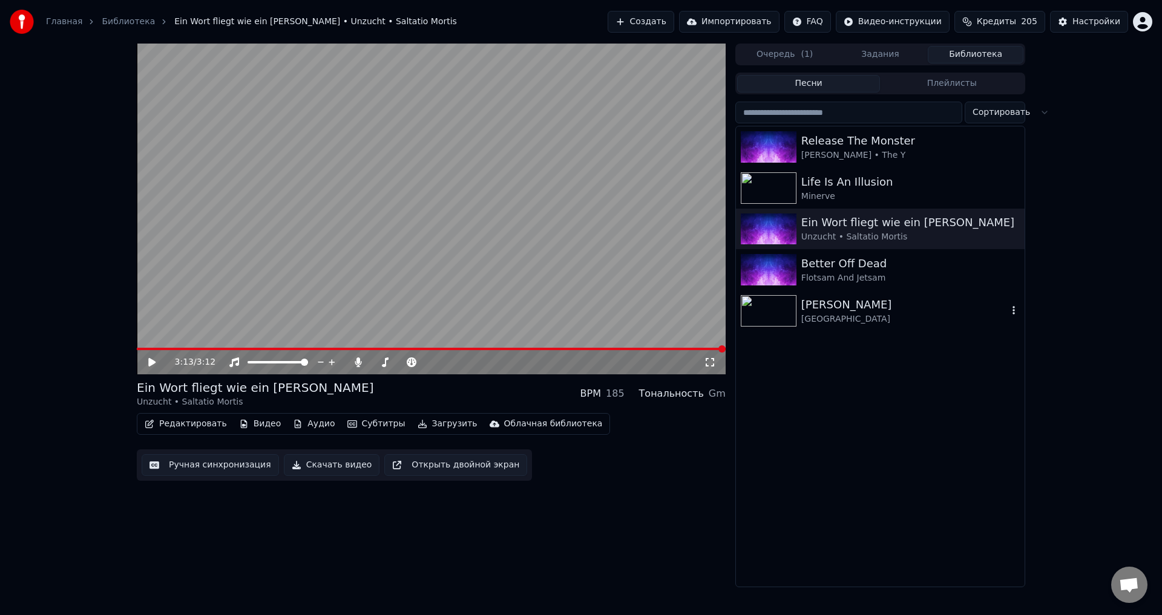
click at [771, 310] on img at bounding box center [769, 310] width 56 height 31
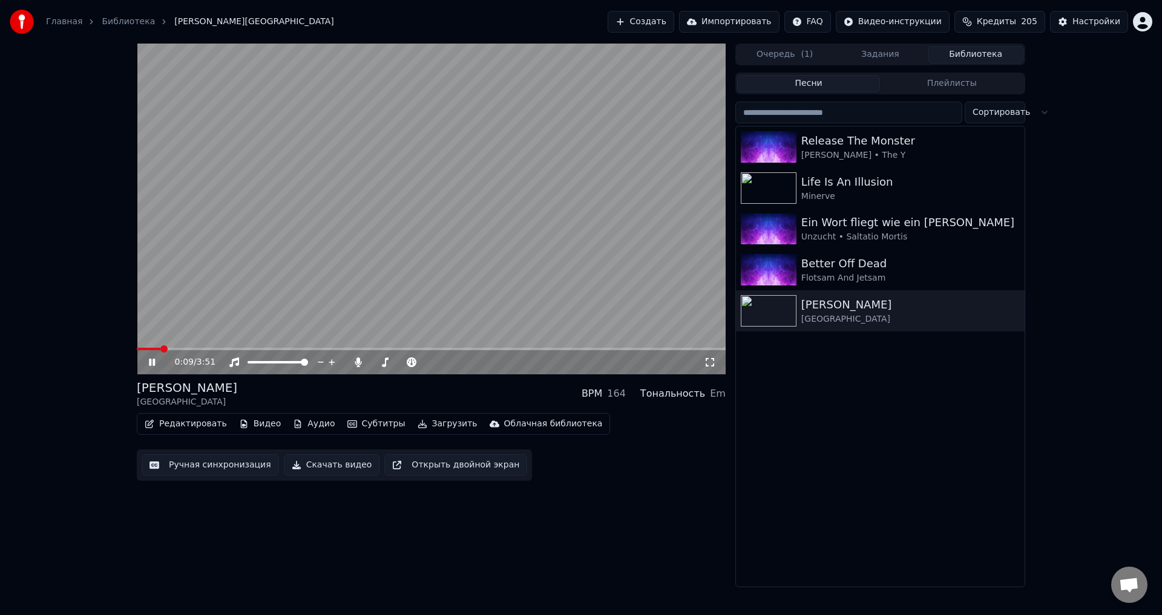
click at [709, 363] on icon at bounding box center [710, 363] width 12 height 10
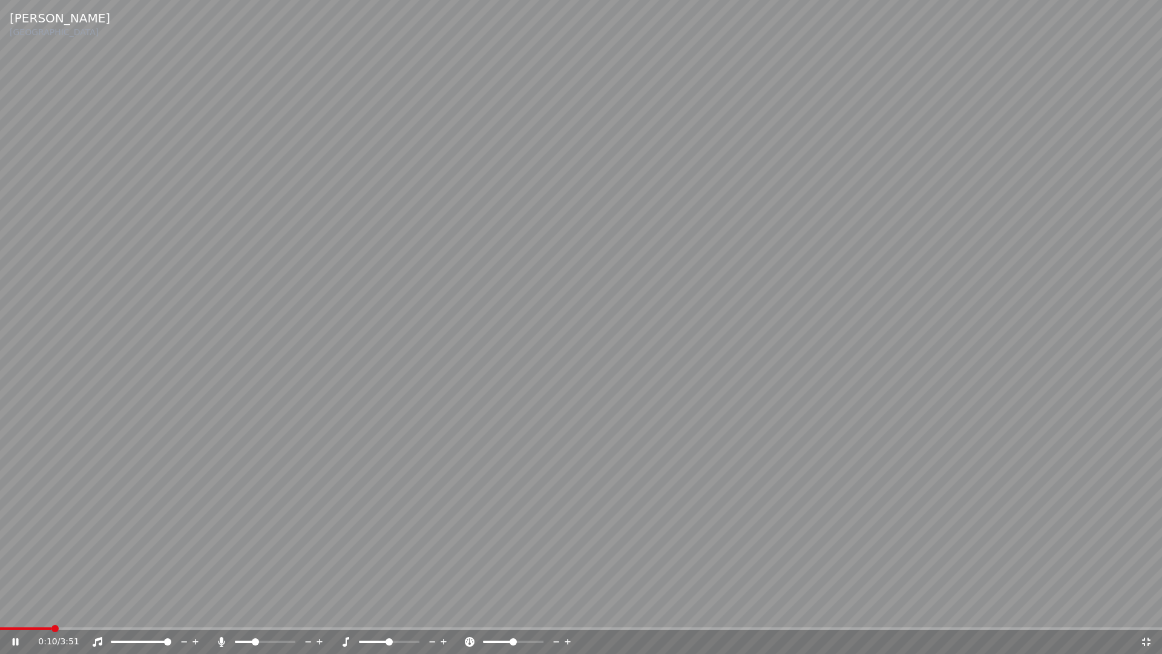
click at [1147, 615] on icon at bounding box center [1146, 642] width 12 height 10
